Goal: Task Accomplishment & Management: Complete application form

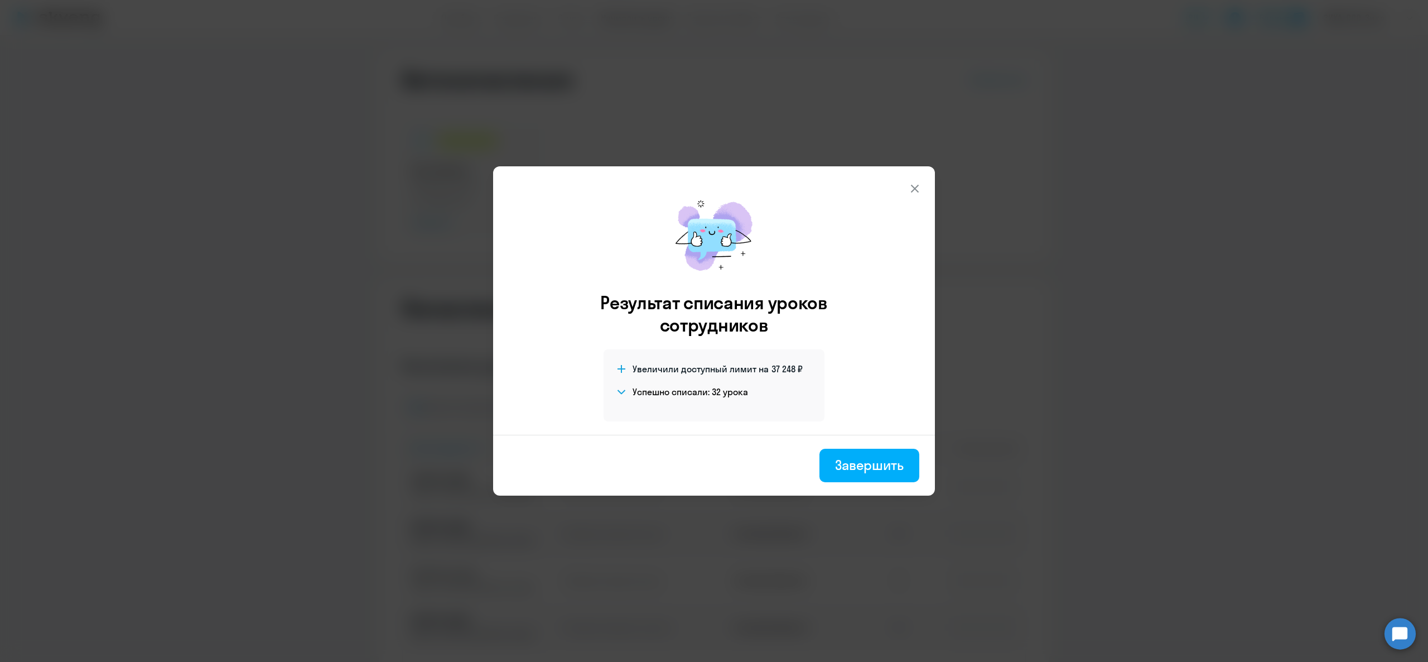
select select "10"
click at [913, 183] on icon at bounding box center [914, 188] width 13 height 13
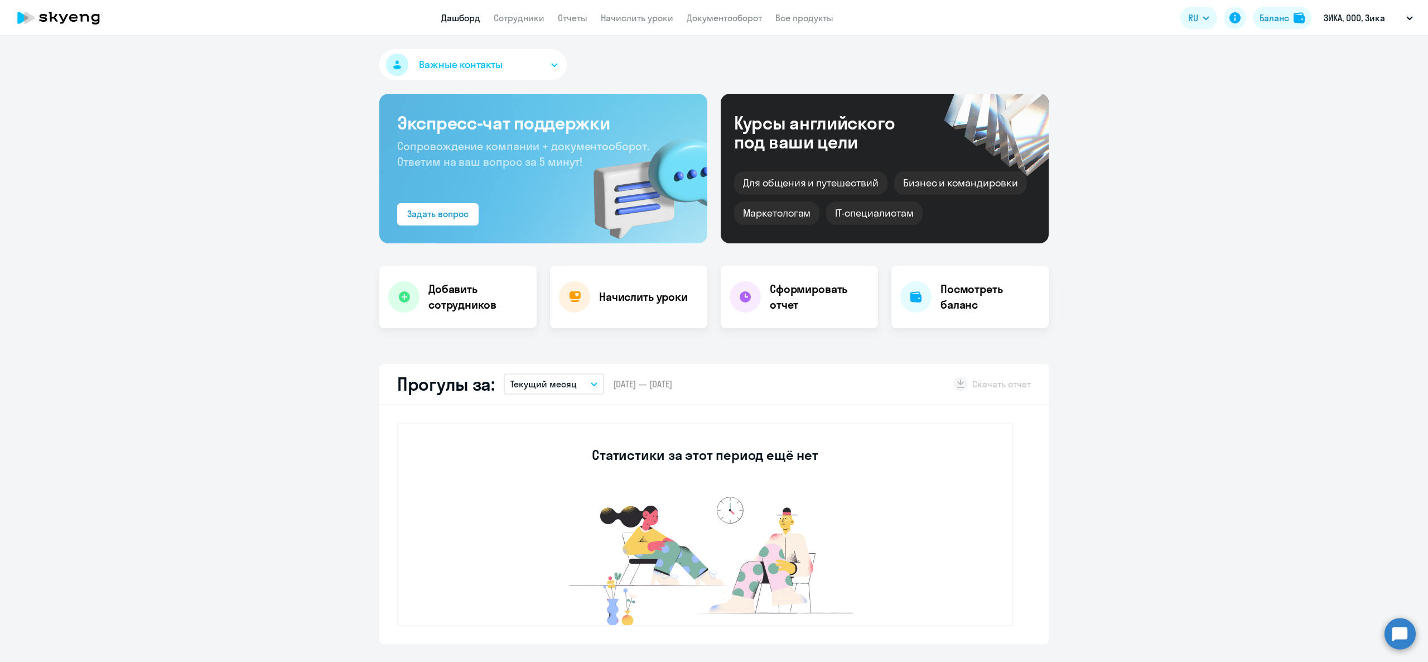
select select "30"
click at [537, 15] on link "Сотрудники" at bounding box center [519, 17] width 51 height 11
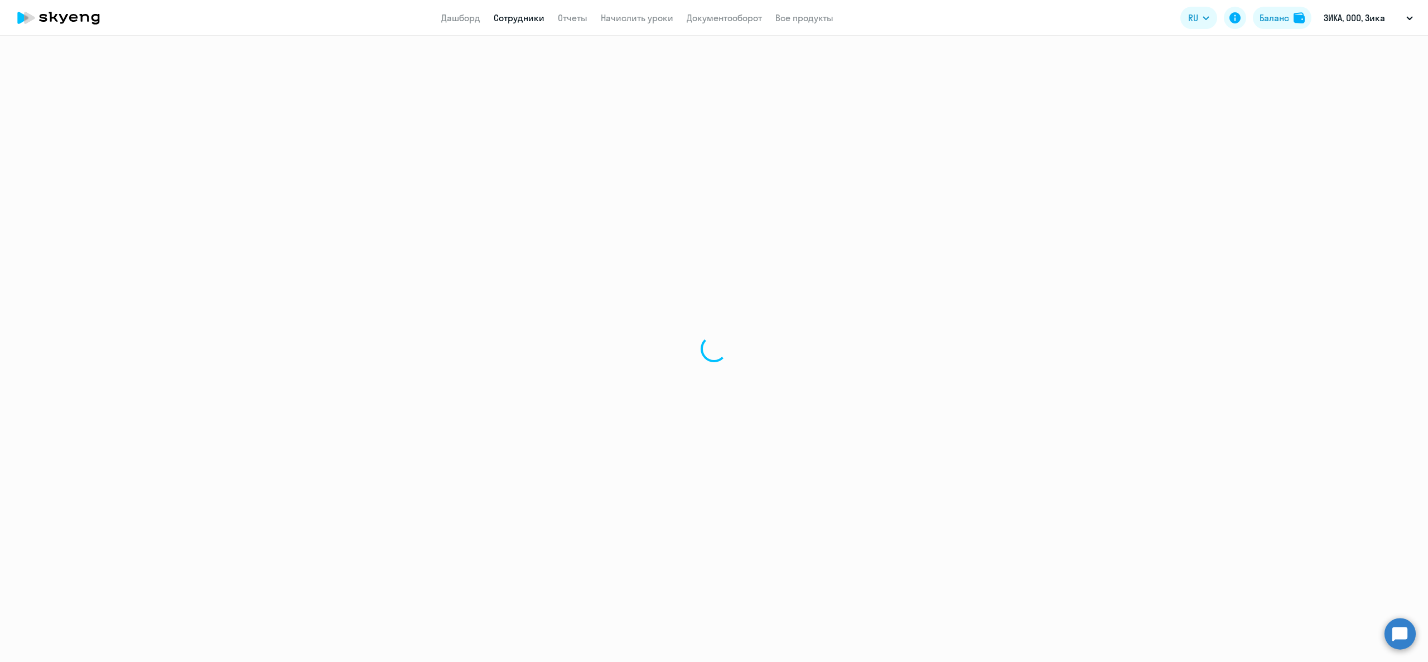
select select "30"
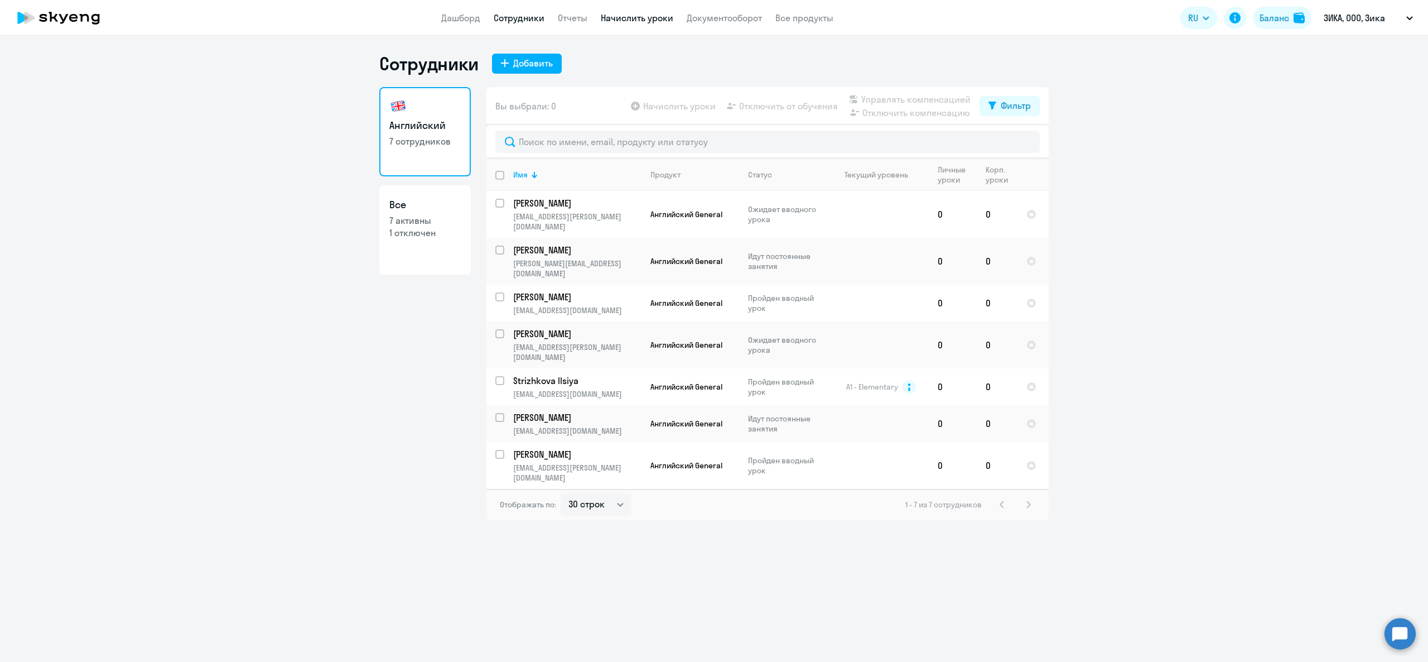
click at [657, 20] on link "Начислить уроки" at bounding box center [637, 17] width 73 height 11
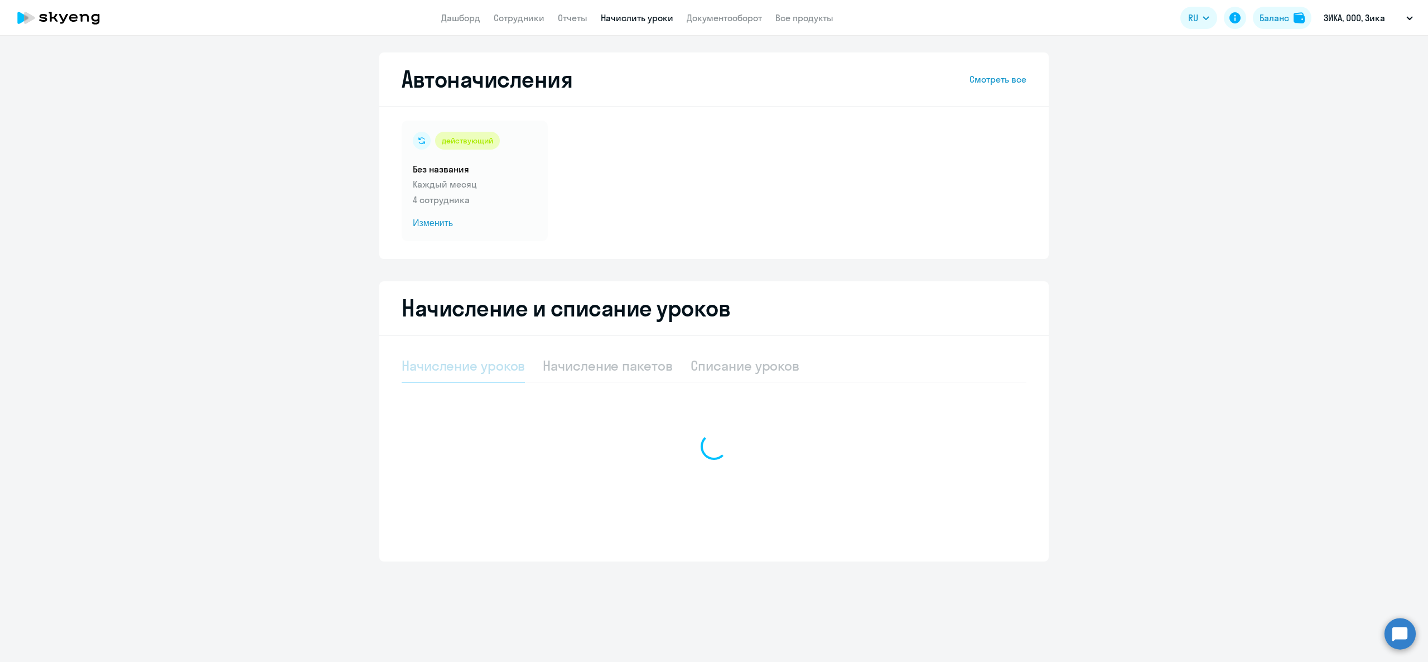
select select "10"
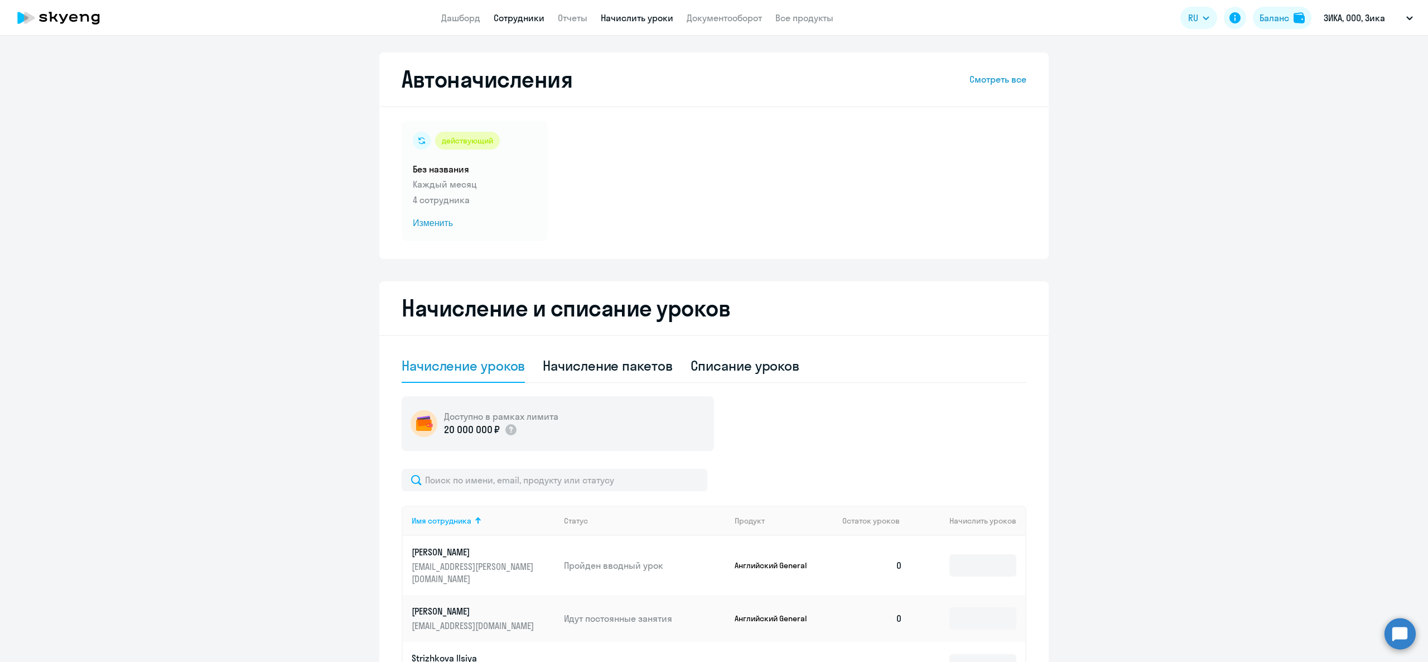
click at [512, 20] on link "Сотрудники" at bounding box center [519, 17] width 51 height 11
select select "30"
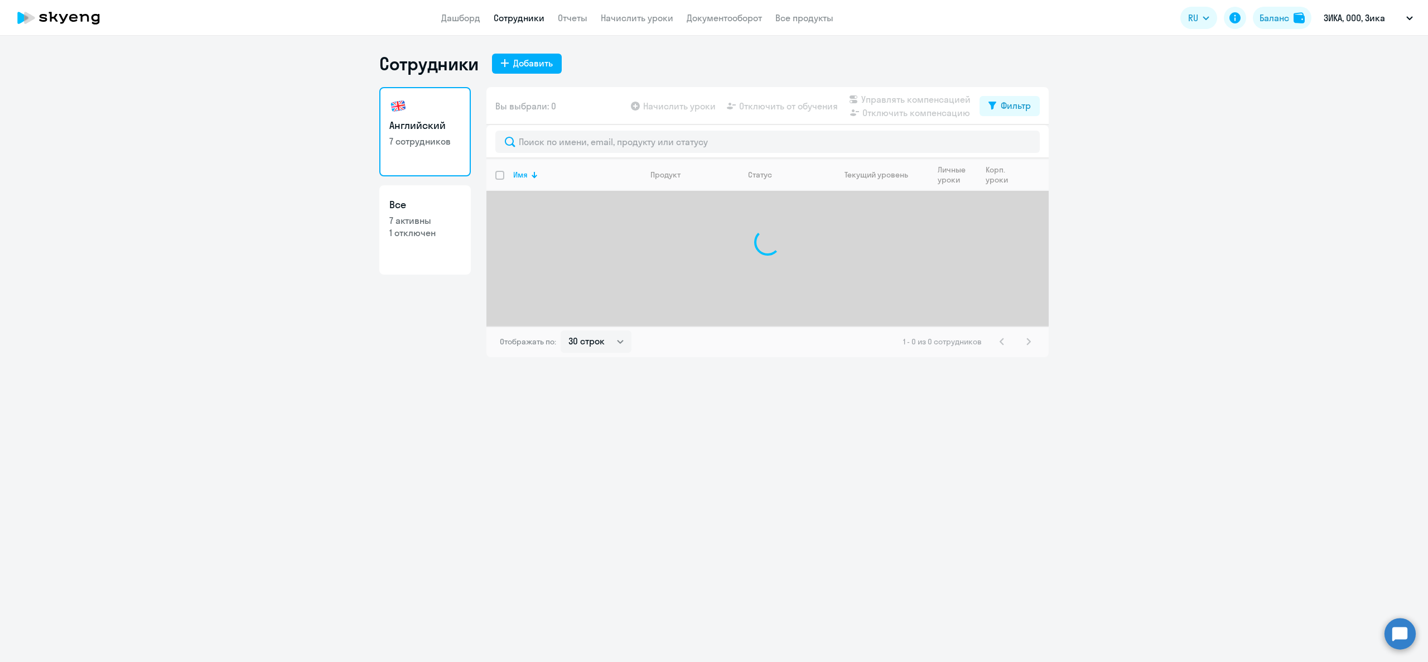
click at [629, 26] on app-header "Дашборд Сотрудники Отчеты Начислить уроки Документооборот Все продукты Дашборд …" at bounding box center [714, 18] width 1428 height 36
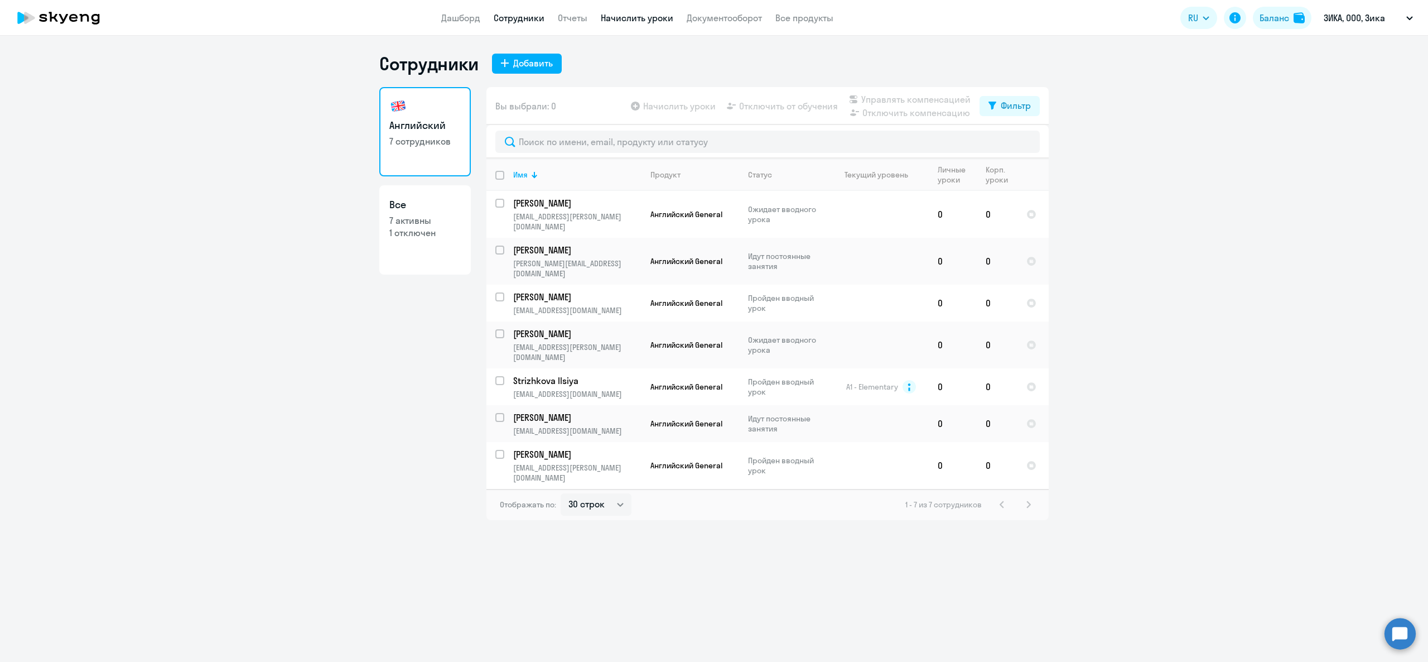
click at [645, 20] on link "Начислить уроки" at bounding box center [637, 17] width 73 height 11
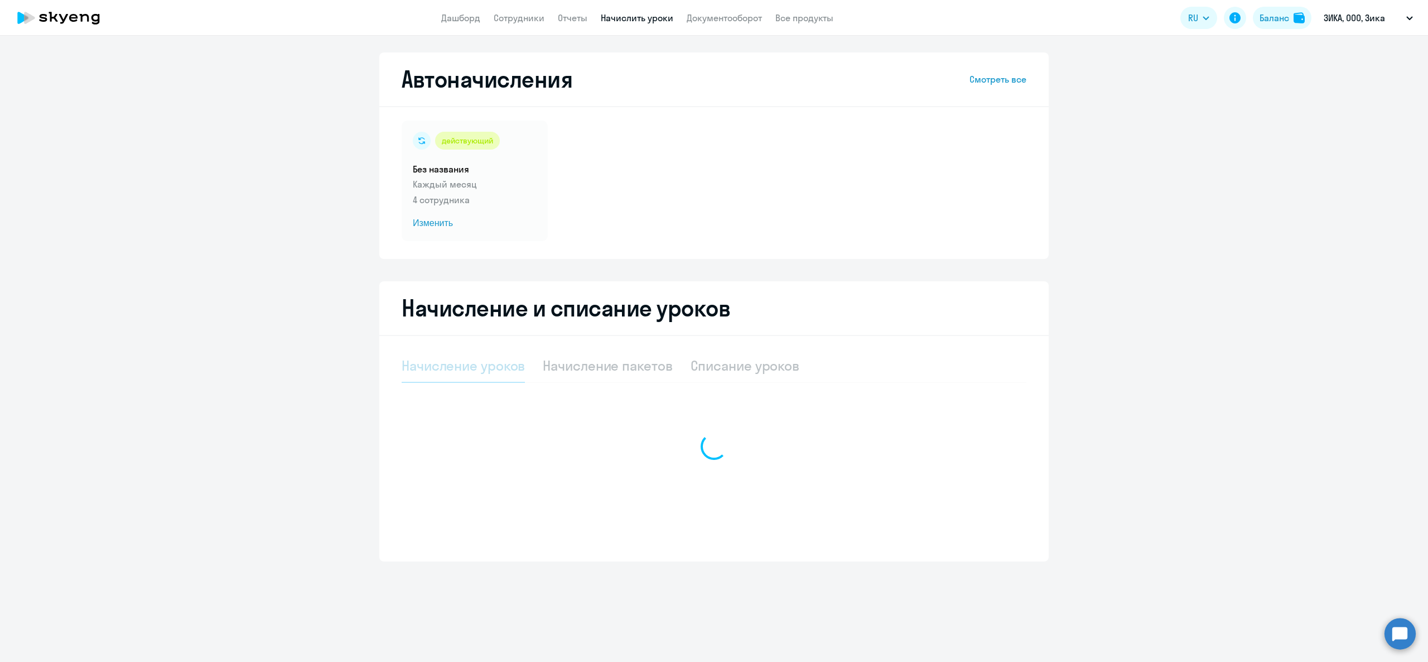
select select "10"
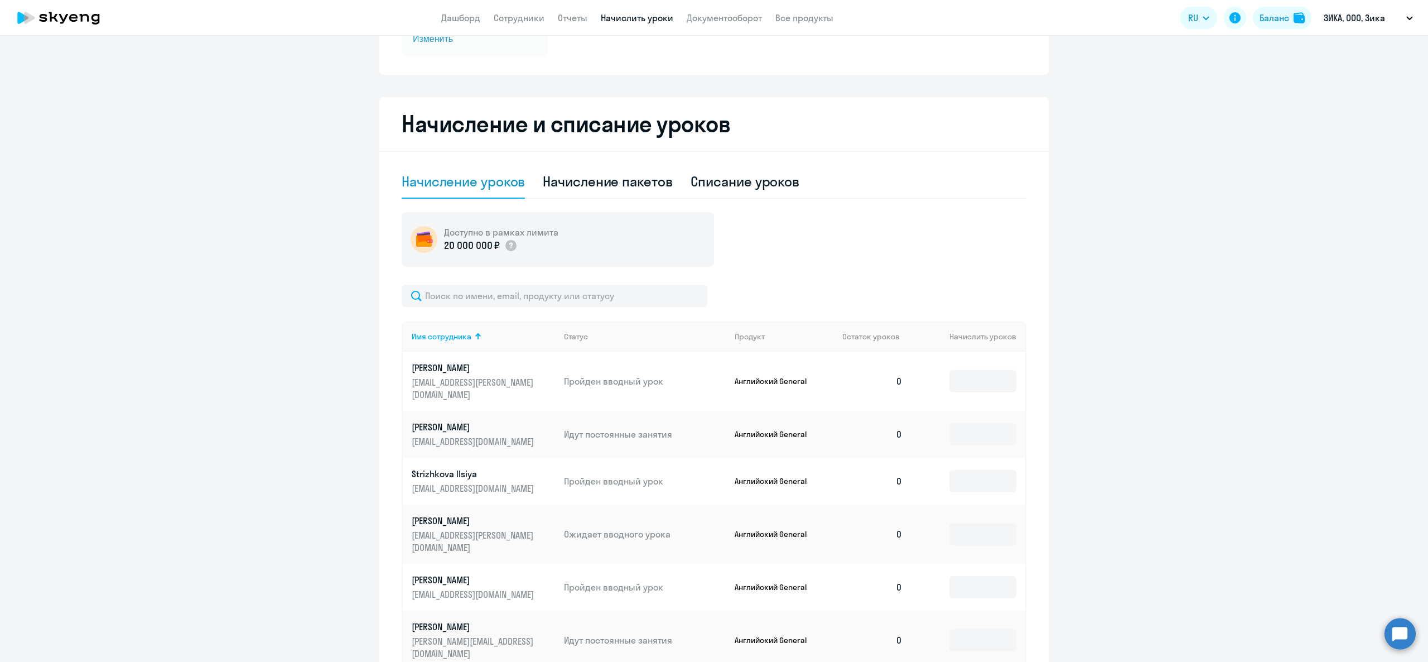
scroll to position [295, 0]
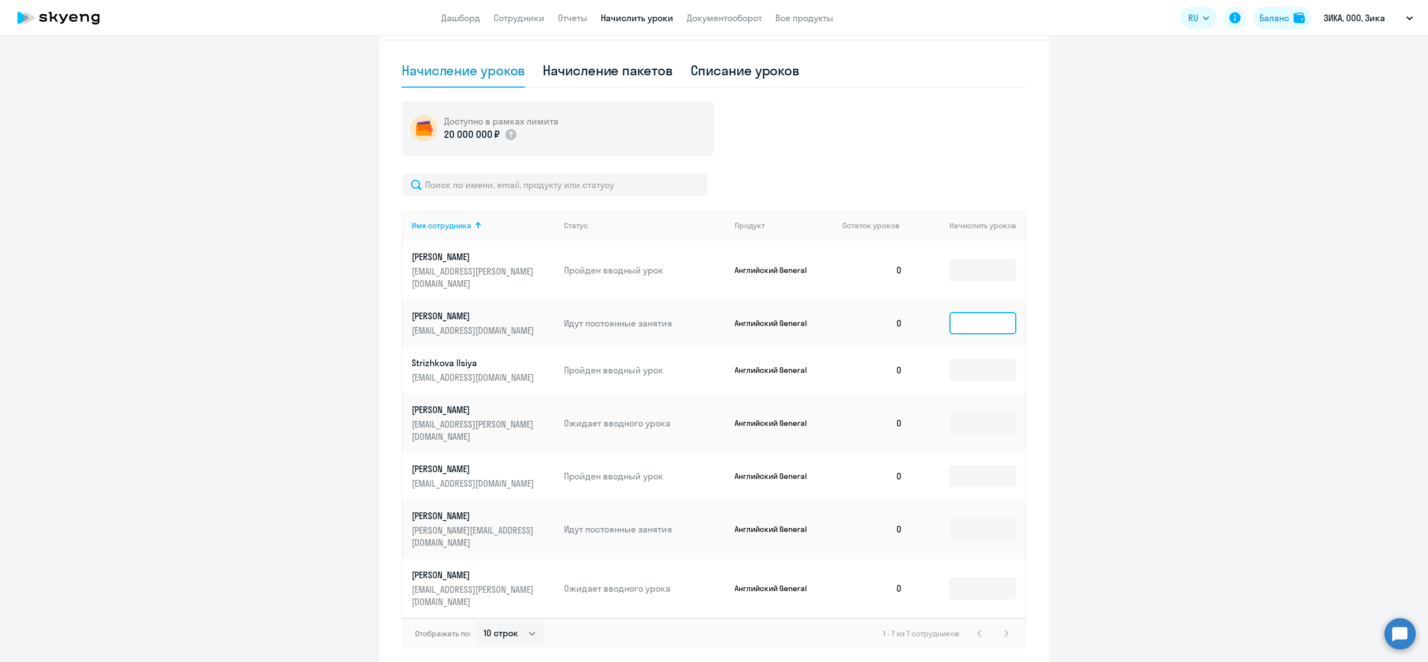
click at [967, 312] on input at bounding box center [982, 323] width 67 height 22
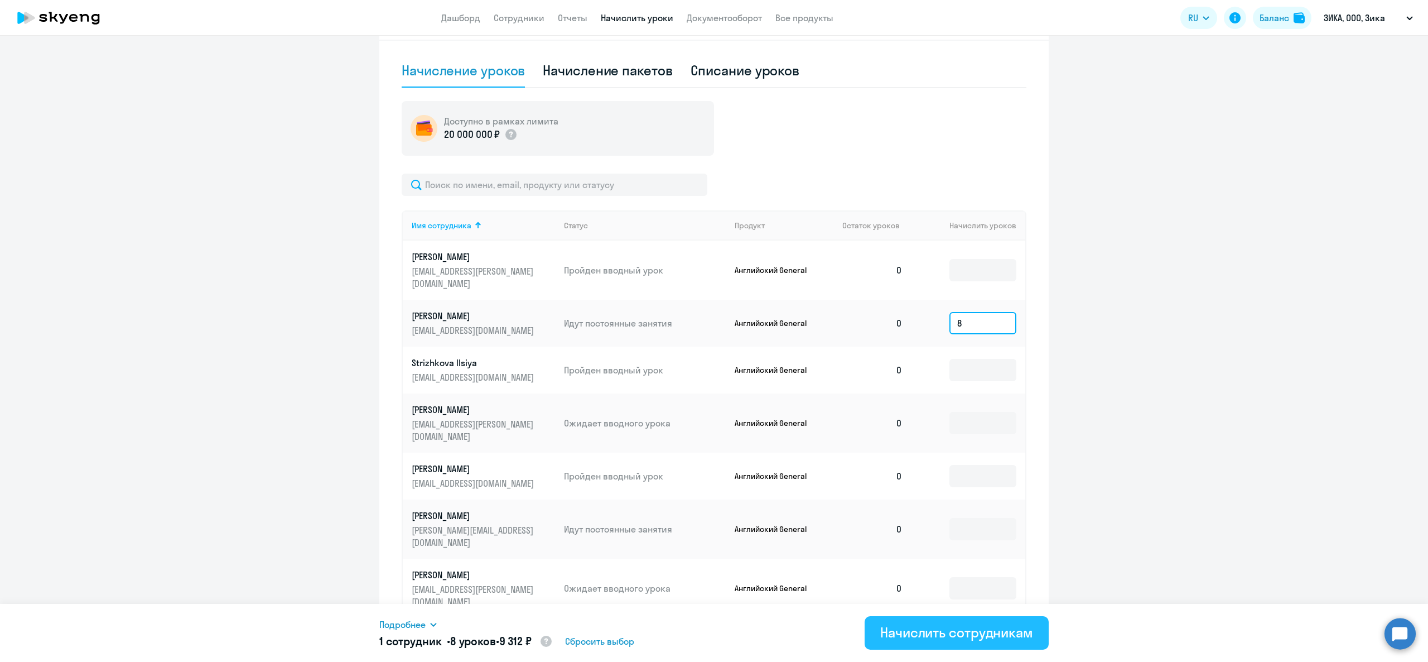
type input "8"
click at [1000, 633] on div "Начислить сотрудникам" at bounding box center [956, 632] width 153 height 18
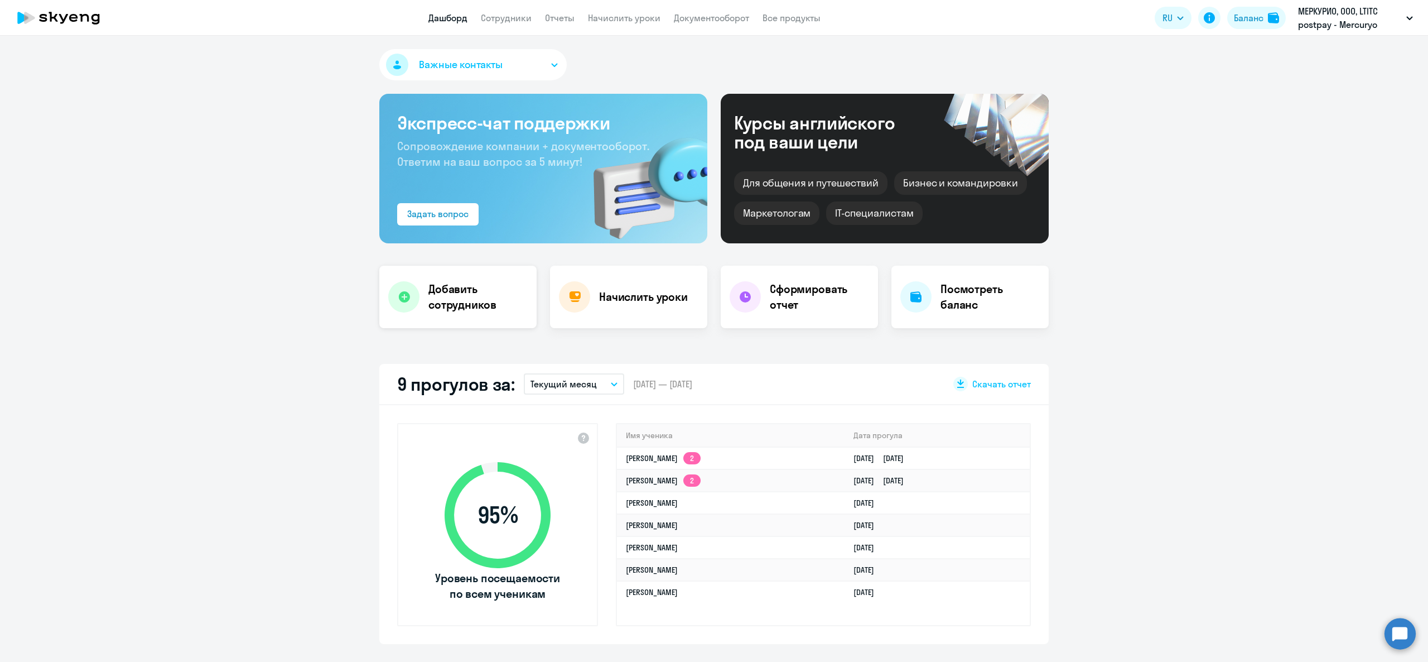
click at [431, 285] on h4 "Добавить сотрудников" at bounding box center [477, 296] width 99 height 31
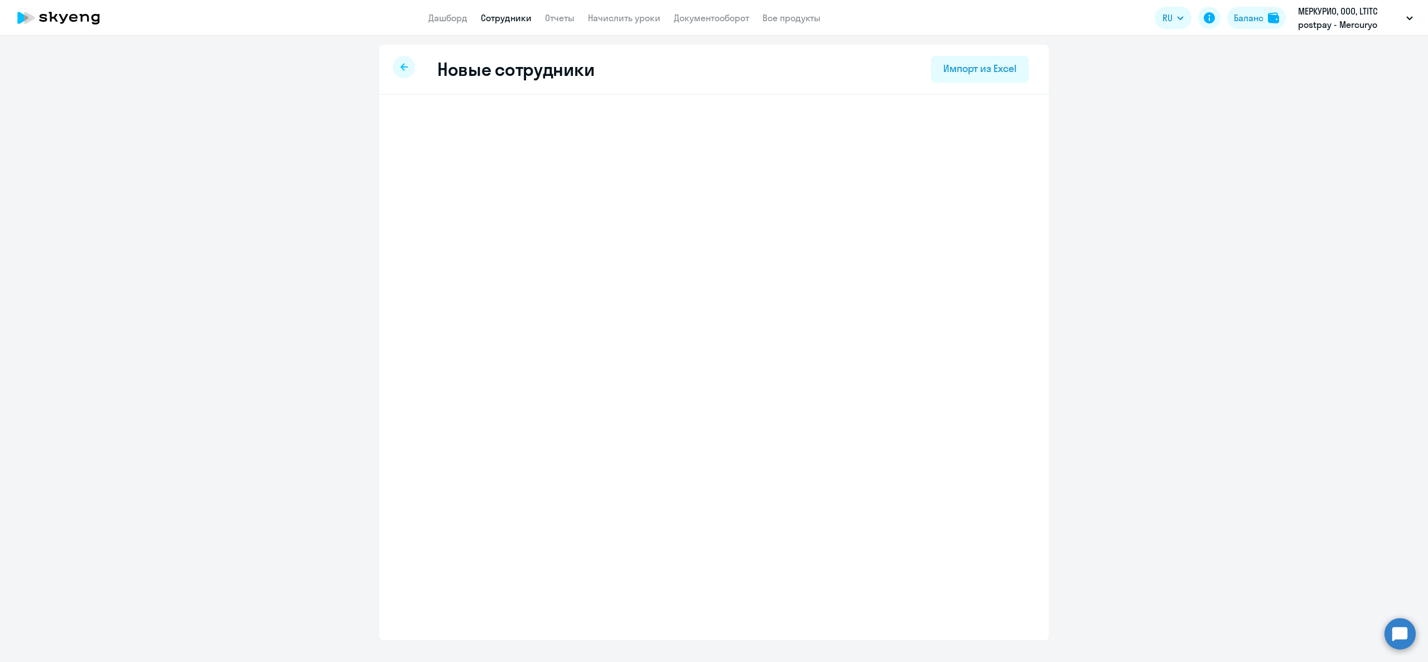
select select "english_adult_not_native_speaker"
select select "3"
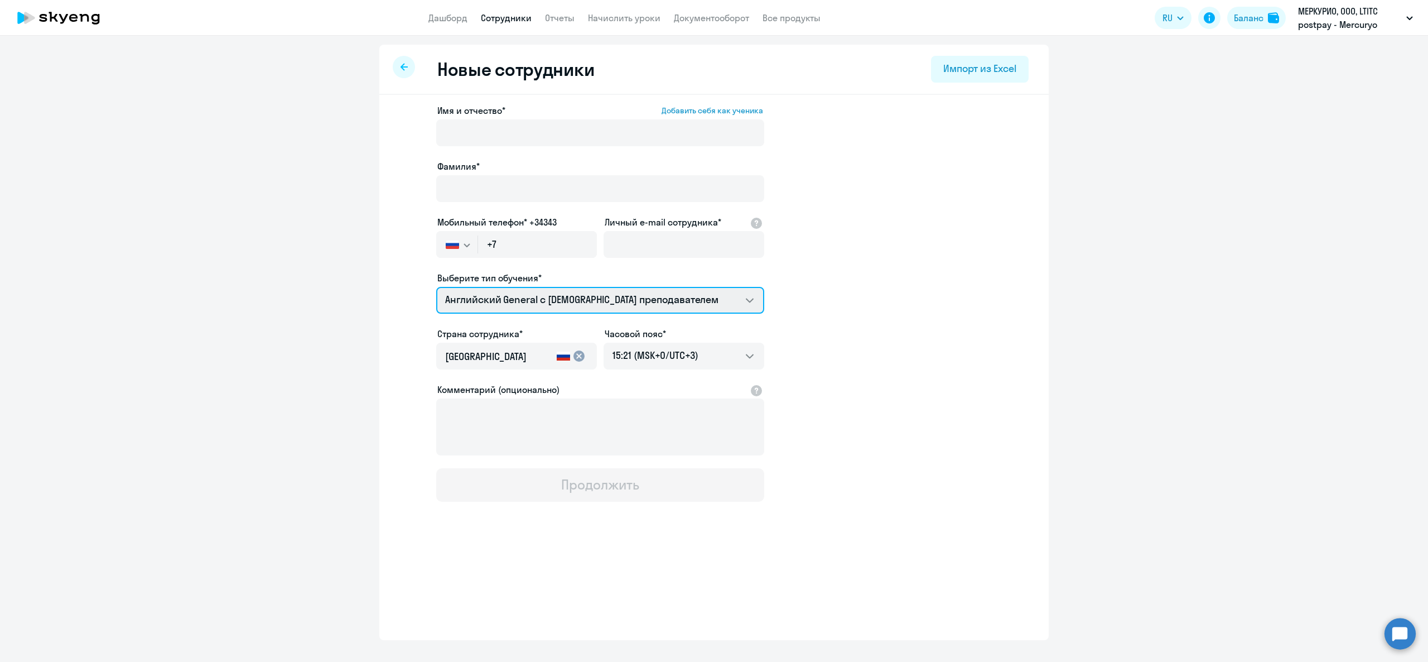
click at [558, 292] on select "COMMON.SERVICE_TITLE.LONG.SPANISH_ADULT_NOT_NATIVE_SPEAKER_PREMIUM Talks 15 мин…" at bounding box center [600, 300] width 328 height 27
select select "spanish_adult_not_native_speaker_premium"
click at [436, 287] on select "COMMON.SERVICE_TITLE.LONG.SPANISH_ADULT_NOT_NATIVE_SPEAKER_PREMIUM Talks 15 мин…" at bounding box center [600, 300] width 328 height 27
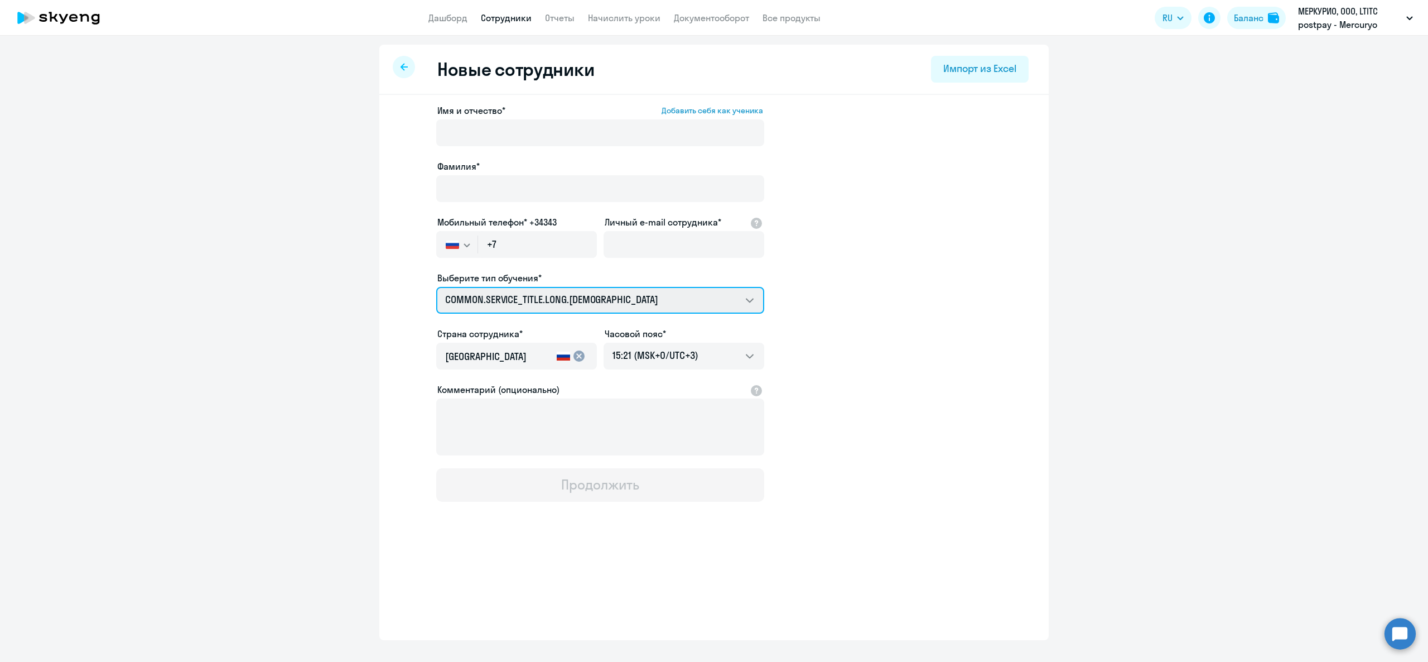
click at [561, 296] on select "COMMON.SERVICE_TITLE.LONG.SPANISH_ADULT_NOT_NATIVE_SPEAKER_PREMIUM Talks 15 мин…" at bounding box center [600, 300] width 328 height 27
click at [1002, 258] on app-new-student-form "Имя и отчество* Добавить себя как ученика Фамилия* Мобильный телефон* +34343 Ро…" at bounding box center [714, 303] width 634 height 398
